Goal: Task Accomplishment & Management: Use online tool/utility

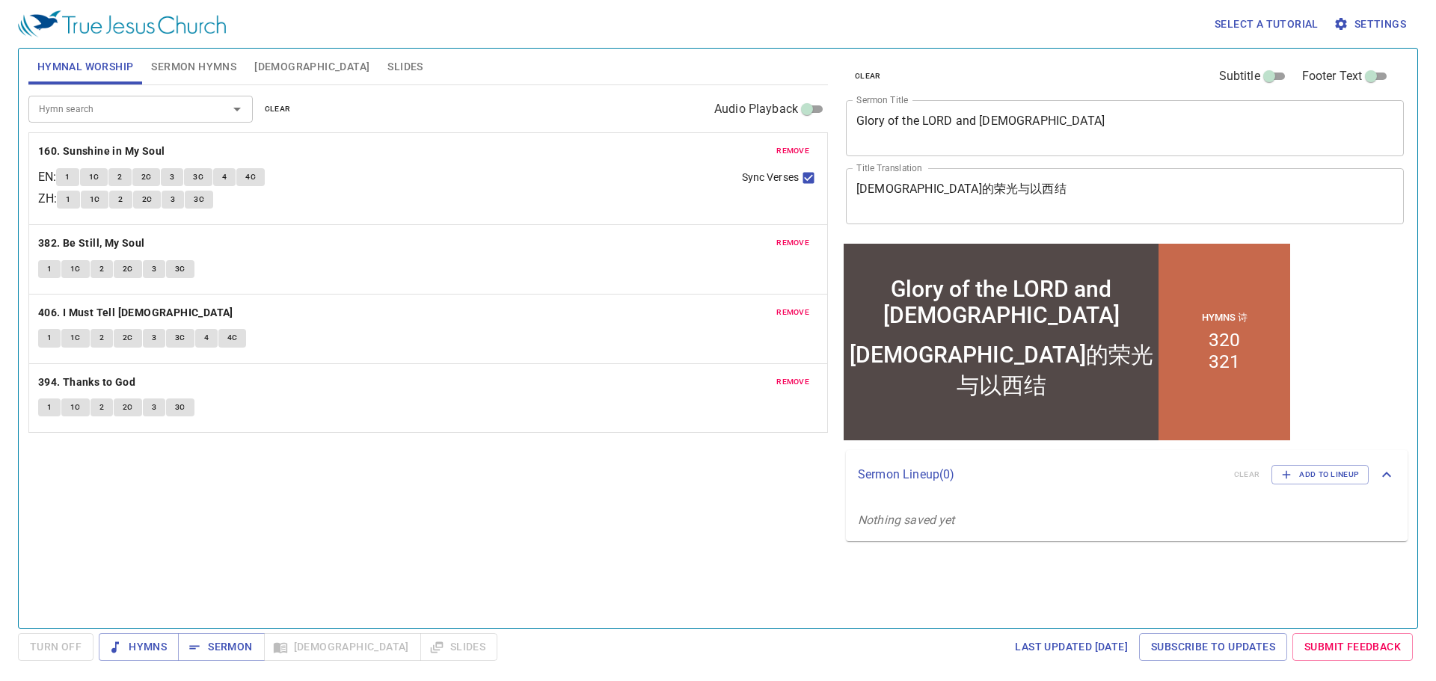
click at [387, 61] on span "Slides" at bounding box center [404, 67] width 35 height 19
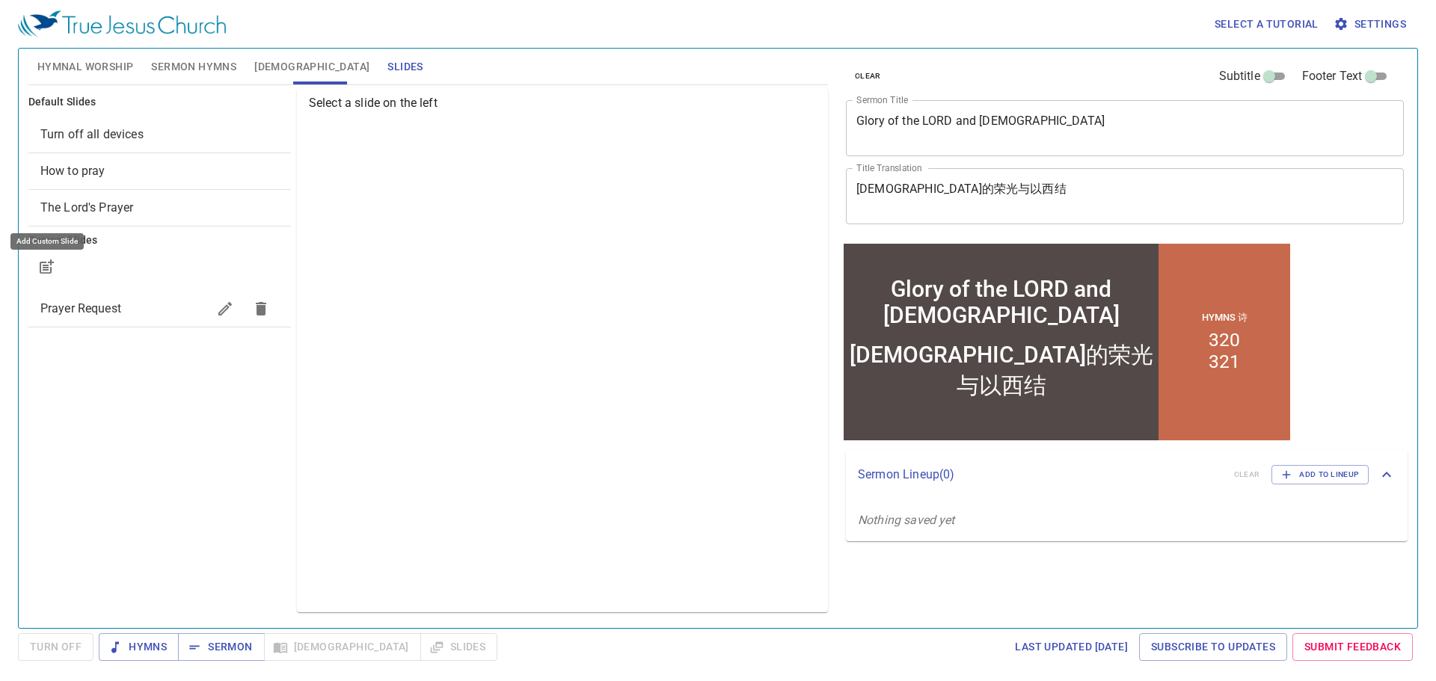
click at [46, 270] on icon "button" at bounding box center [48, 264] width 11 height 11
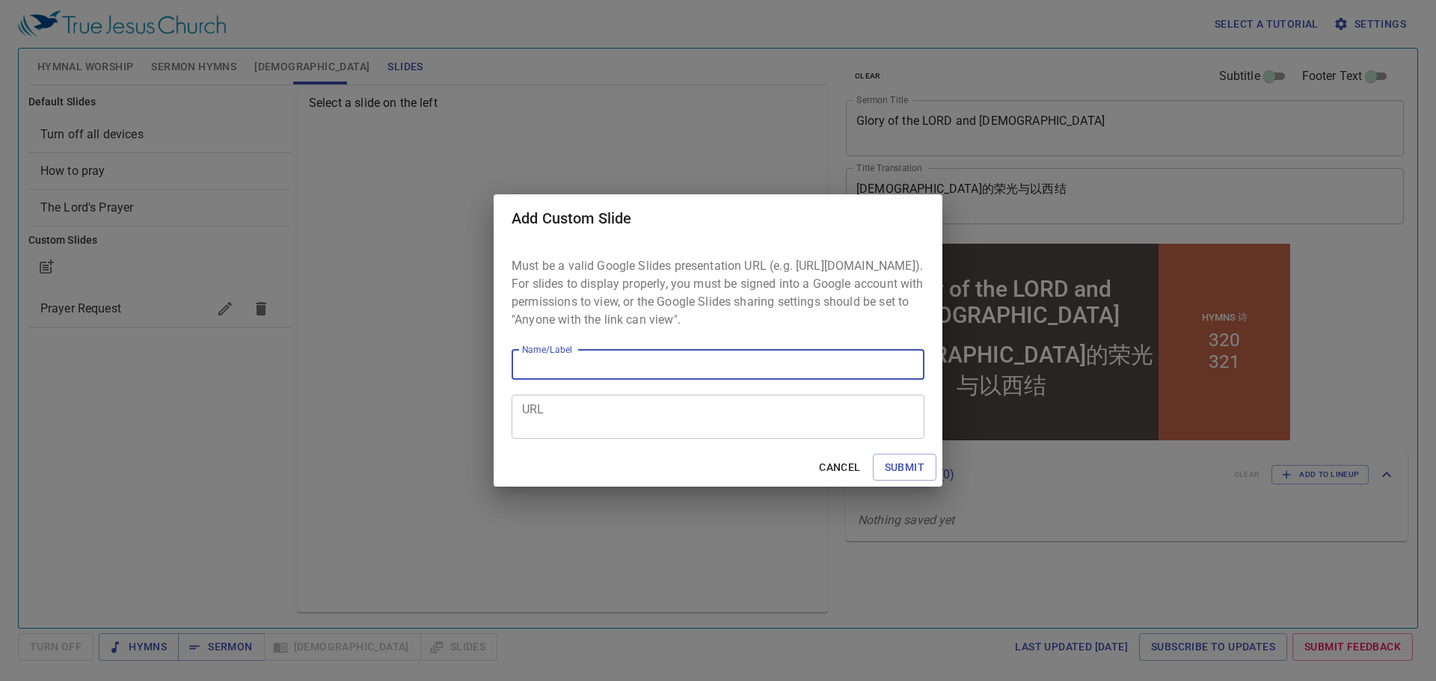
click at [532, 376] on input "Name/Label" at bounding box center [717, 365] width 413 height 30
click at [539, 374] on input "cannva" at bounding box center [717, 365] width 413 height 30
type input "canva"
click at [585, 400] on textarea "URL" at bounding box center [718, 416] width 392 height 28
click at [82, 345] on div "Add Custom Slide Must be a valid Google Slides presentation URL (e.g. https://d…" at bounding box center [718, 340] width 1436 height 681
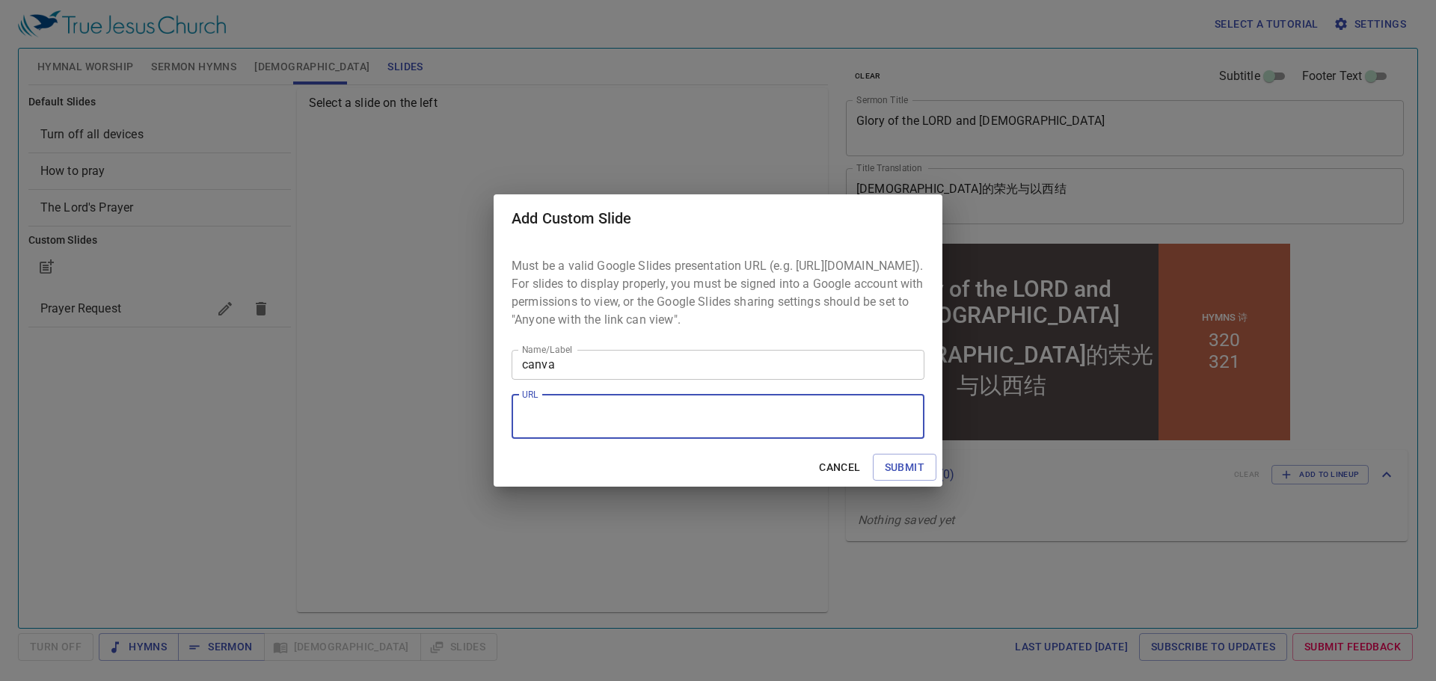
paste textarea "https://www.canva.com/design/DAGt5PvzN8g/H9LY_XB2_8S6P1S37ermJQ/edit"
click at [562, 400] on textarea "https://www.canva.com/design/DAGt5PvzN8g/H9LY_XB2_8S6P1S37ermJQ/edit" at bounding box center [718, 416] width 392 height 28
type textarea "https://www.canva.com/design/DAGt5PvzN8g/H9LY_XB2_8S6P1S37ermJQ/edit"
click at [699, 400] on span "Submit" at bounding box center [905, 467] width 40 height 19
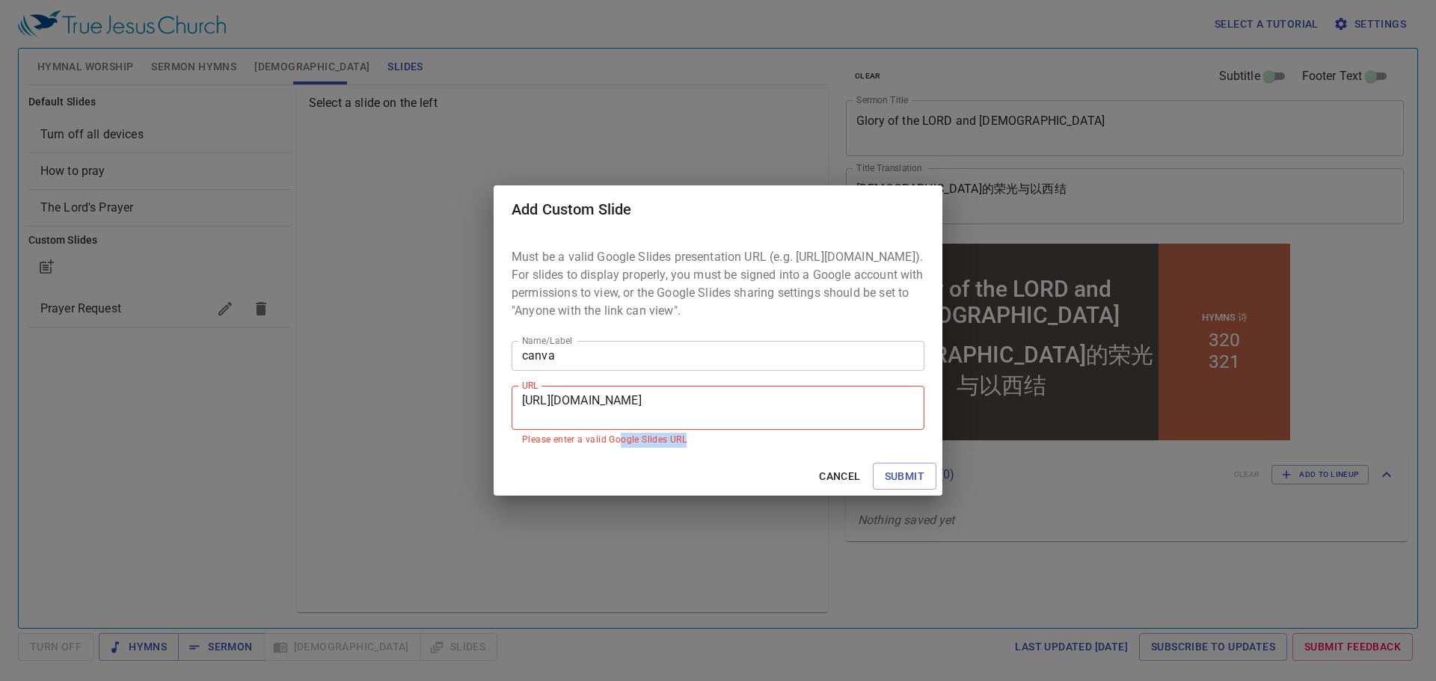
drag, startPoint x: 631, startPoint y: 452, endPoint x: 693, endPoint y: 456, distance: 62.2
click at [693, 400] on p "Please enter a valid Google Slides URL" at bounding box center [718, 440] width 392 height 15
click at [685, 400] on p "Please enter a valid Google Slides URL" at bounding box center [718, 440] width 392 height 15
click at [699, 400] on span "Cancel" at bounding box center [839, 476] width 41 height 19
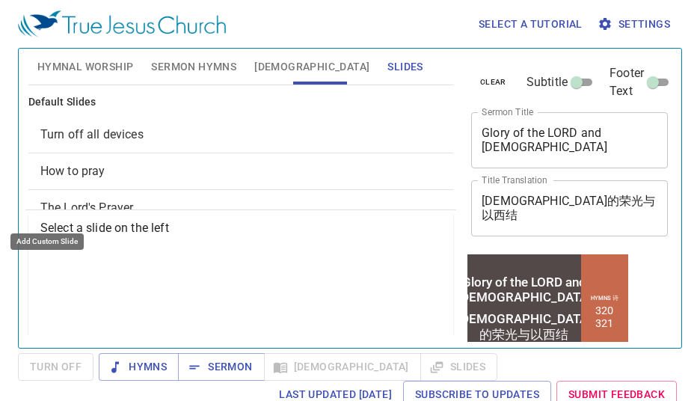
click at [45, 66] on span "Hymnal Worship" at bounding box center [85, 67] width 96 height 19
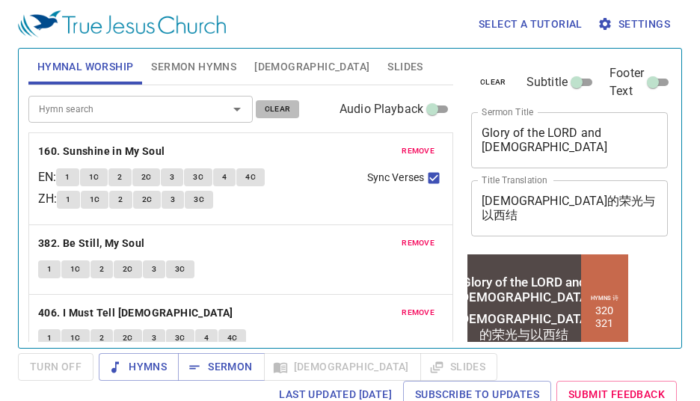
click at [283, 111] on span "clear" at bounding box center [278, 108] width 26 height 13
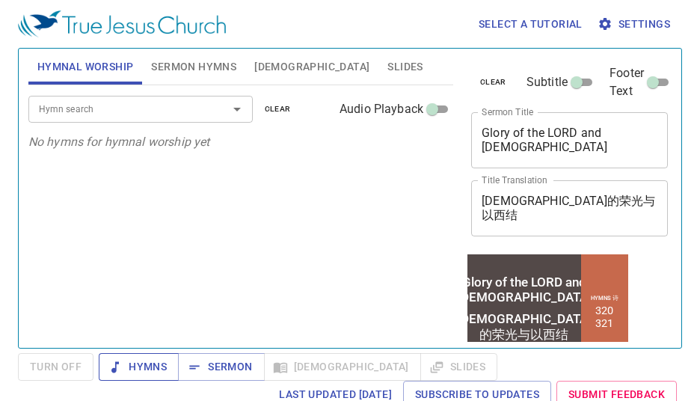
click at [148, 368] on span "Hymns" at bounding box center [139, 366] width 56 height 19
click at [139, 116] on input "Hymn search" at bounding box center [118, 108] width 171 height 17
click at [97, 173] on div "Hymn search Hymn search clear Audio Playback No hymns for hymnal worship yet" at bounding box center [240, 210] width 425 height 250
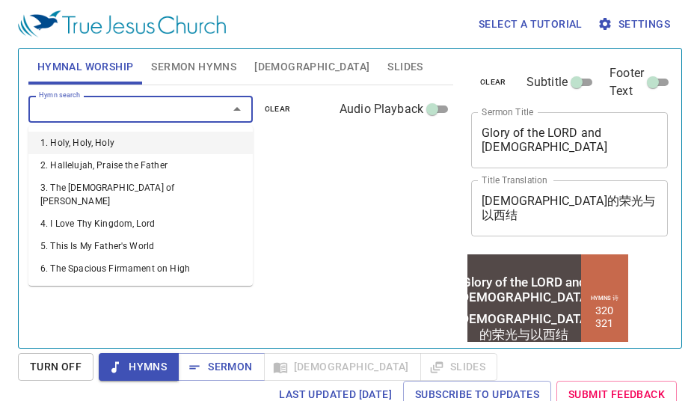
click at [90, 115] on input "Hymn search" at bounding box center [118, 108] width 171 height 17
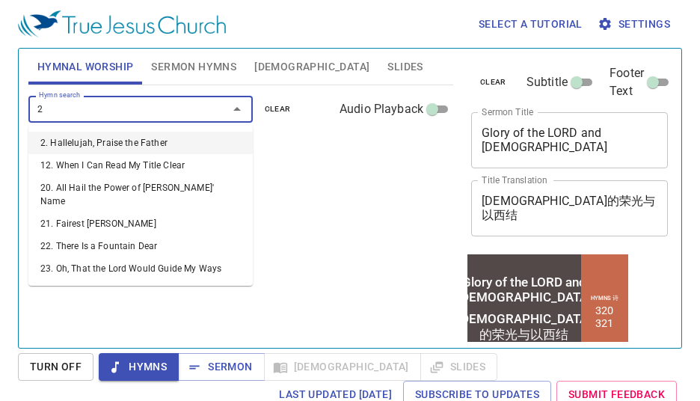
type input "21"
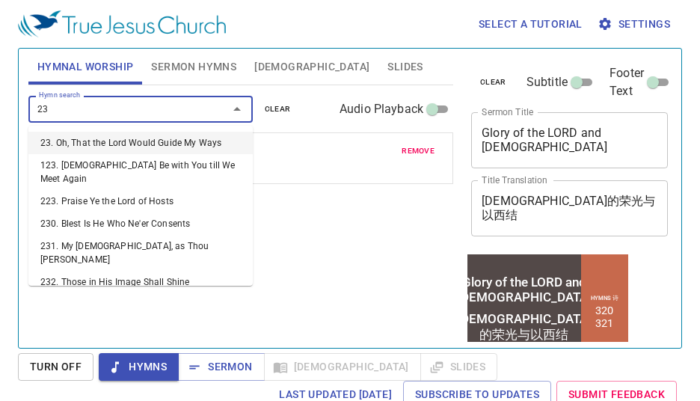
type input "236"
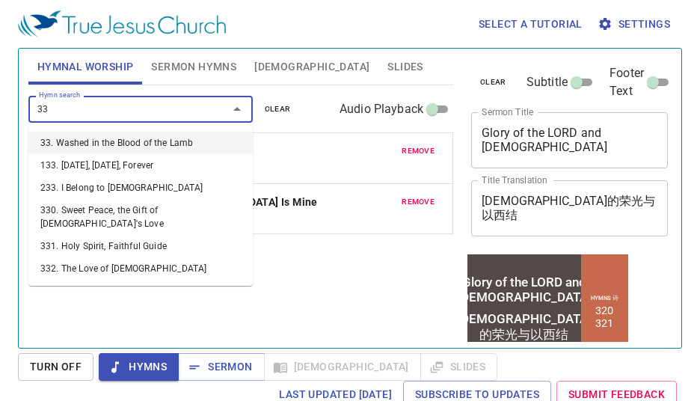
type input "339"
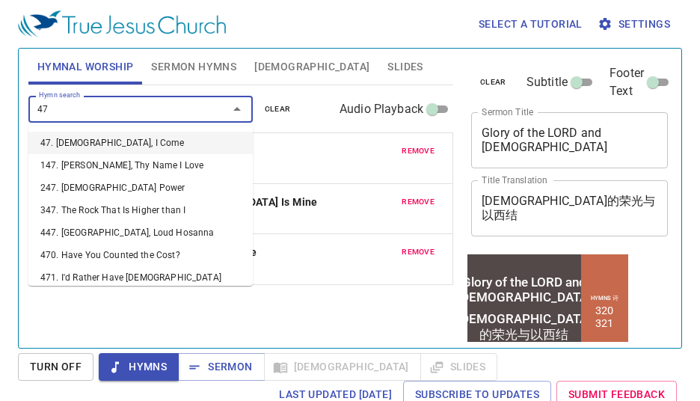
type input "477"
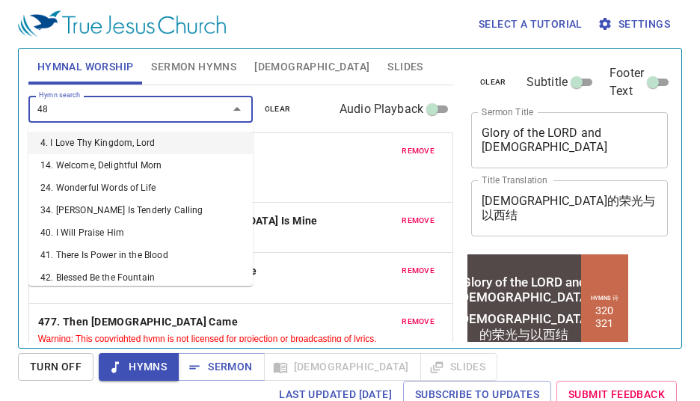
type input "485"
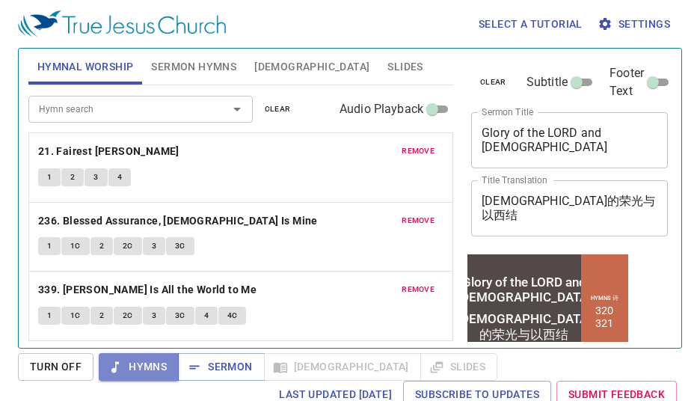
click at [148, 360] on span "Hymns" at bounding box center [139, 366] width 56 height 19
click at [212, 357] on span "Sermon" at bounding box center [221, 366] width 62 height 19
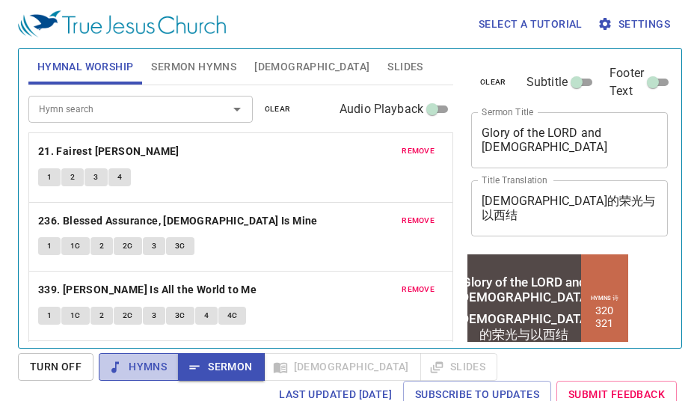
click at [137, 363] on span "Hymns" at bounding box center [139, 366] width 56 height 19
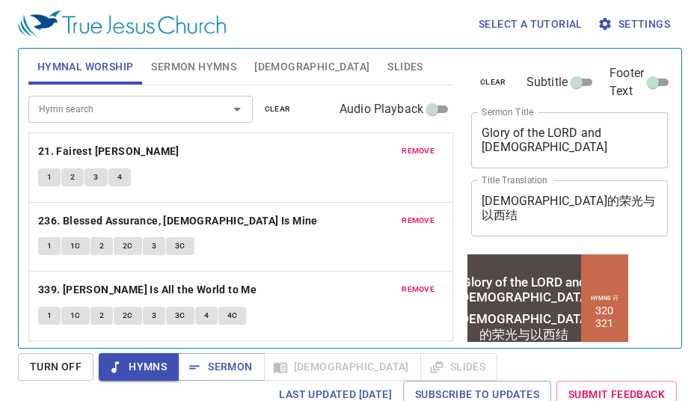
click at [351, 19] on div "Select a tutorial Settings" at bounding box center [347, 24] width 658 height 48
click at [54, 151] on b "21. Fairest Lord Jesus" at bounding box center [108, 151] width 141 height 19
click at [61, 174] on button "1" at bounding box center [49, 177] width 22 height 18
click at [81, 177] on button "2" at bounding box center [72, 177] width 22 height 18
click at [102, 176] on button "3" at bounding box center [96, 177] width 22 height 18
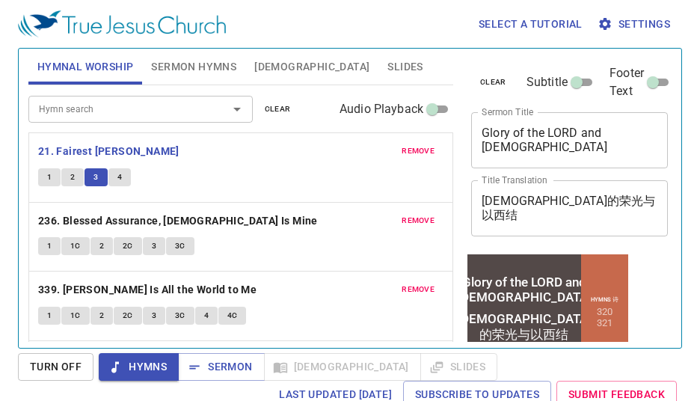
click at [115, 176] on button "4" at bounding box center [119, 177] width 22 height 18
click at [86, 150] on b "21. Fairest Lord Jesus" at bounding box center [108, 151] width 141 height 19
click at [318, 30] on div "Select a tutorial Settings" at bounding box center [347, 24] width 658 height 48
click at [618, 326] on div "Hymns 诗 320 321" at bounding box center [604, 312] width 47 height 116
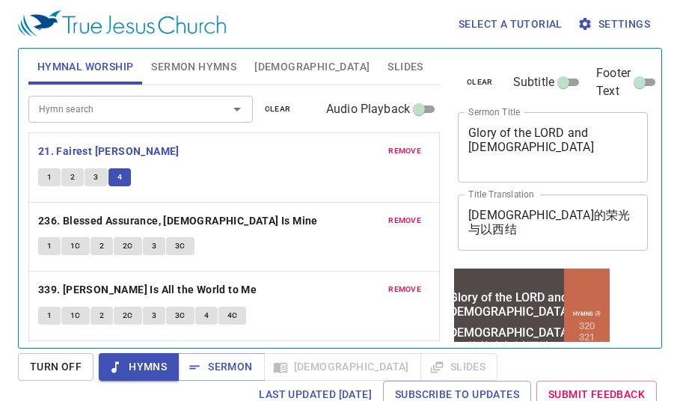
click at [147, 8] on div "Select a tutorial Settings" at bounding box center [337, 24] width 638 height 48
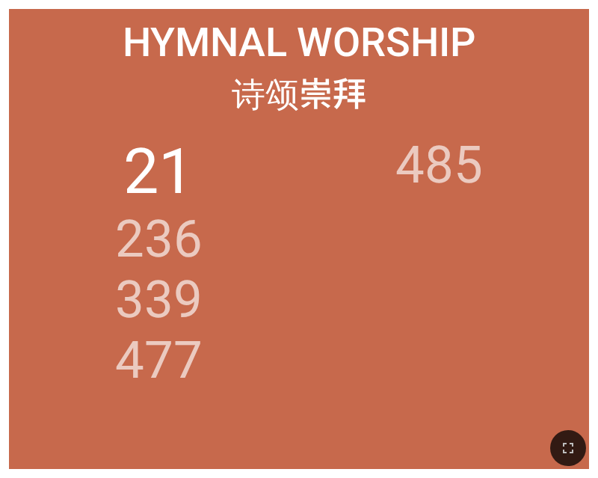
click at [54, 248] on ol "21 236 339 477 485" at bounding box center [299, 292] width 561 height 315
